Goal: Task Accomplishment & Management: Manage account settings

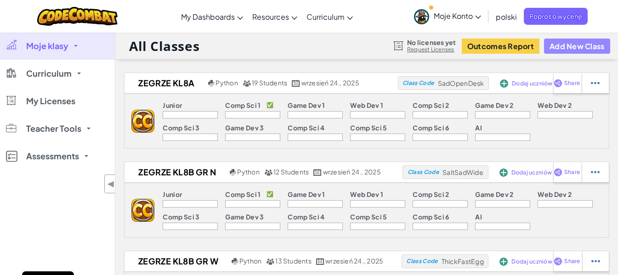
click at [566, 51] on button "Add New Class" at bounding box center [577, 46] width 66 height 15
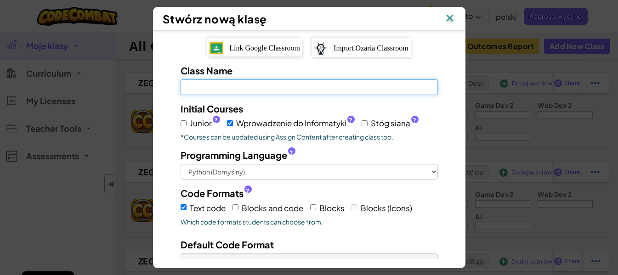
click at [228, 86] on input "Class Name Pole jest wymagane" at bounding box center [308, 87] width 257 height 16
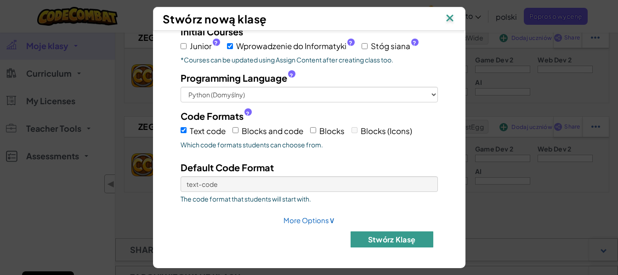
scroll to position [138, 0]
type input "4a [PERSON_NAME] g1"
click at [403, 244] on button "Stwórz klasę" at bounding box center [391, 239] width 83 height 16
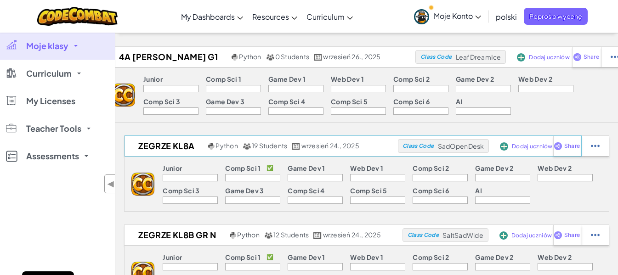
scroll to position [0, 0]
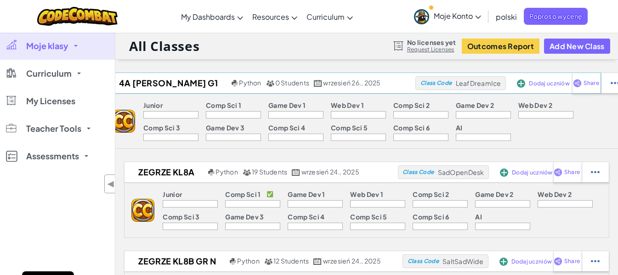
click at [464, 82] on span "LeafDreamIce" at bounding box center [478, 83] width 45 height 8
copy span "LeafDreamIce"
